Goal: Information Seeking & Learning: Find specific fact

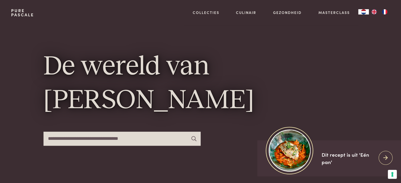
click at [129, 141] on input "text" at bounding box center [122, 139] width 157 height 14
type input "*******"
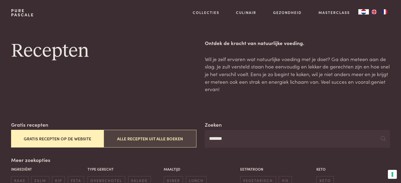
click at [127, 143] on button "Alle recepten uit alle boeken" at bounding box center [150, 139] width 93 height 18
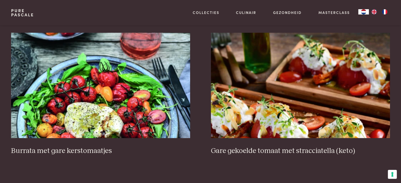
scroll to position [648, 0]
